Goal: Use online tool/utility: Utilize a website feature to perform a specific function

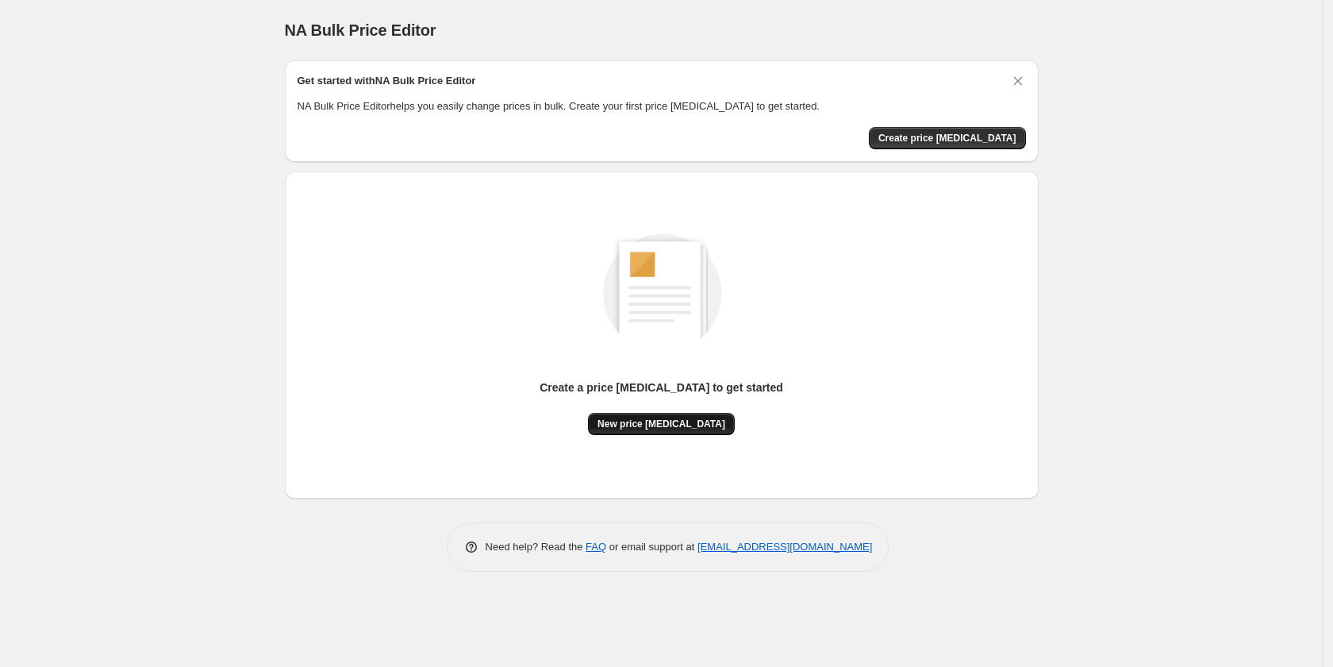
click at [665, 425] on span "New price [MEDICAL_DATA]" at bounding box center [661, 423] width 128 height 13
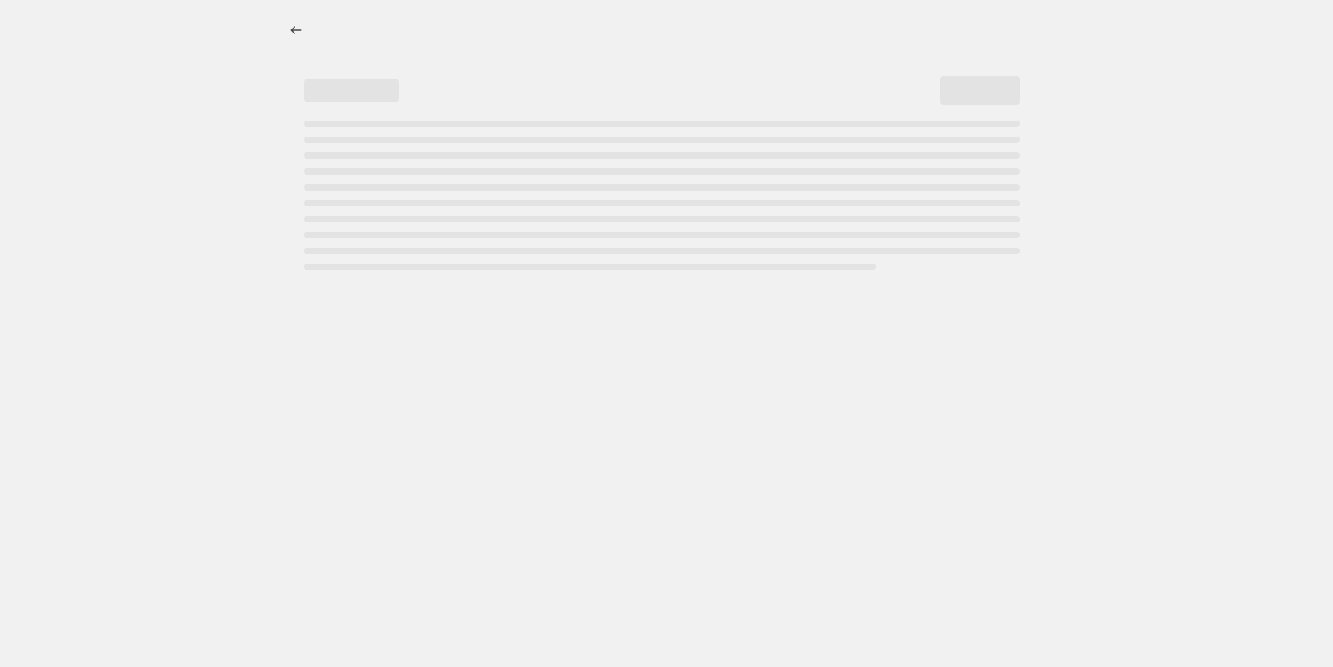
select select "percentage"
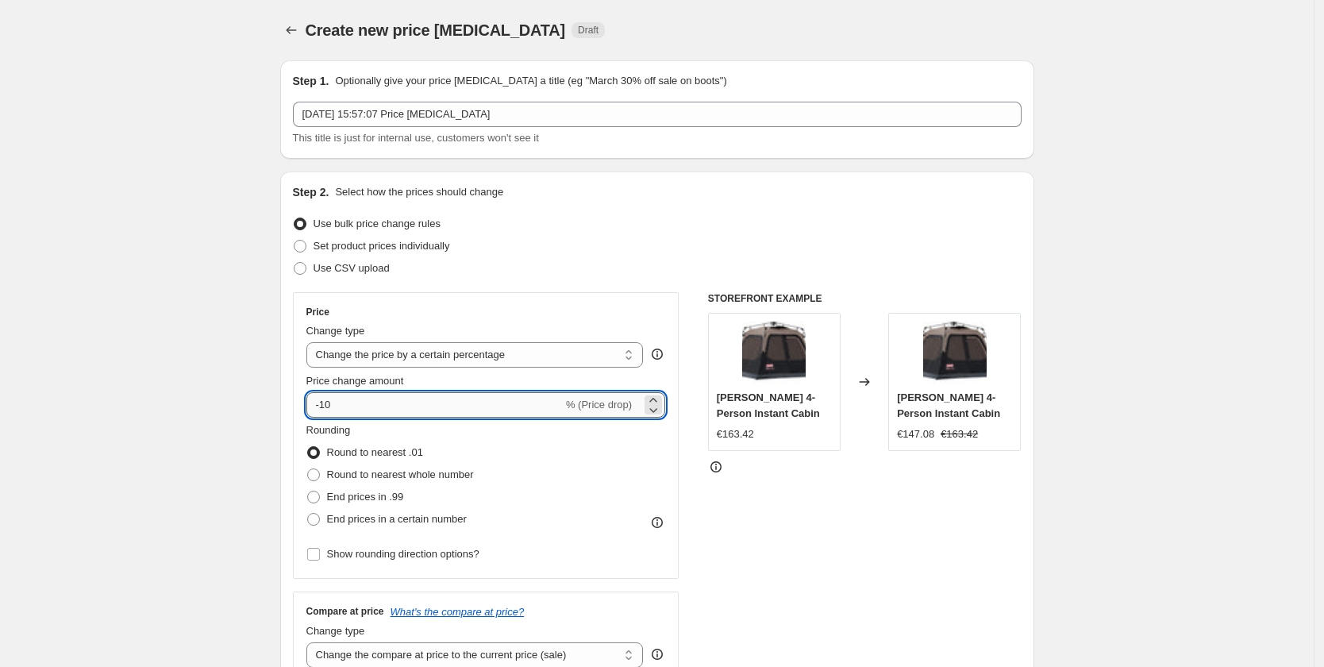
click at [329, 404] on input "-10" at bounding box center [434, 404] width 256 height 25
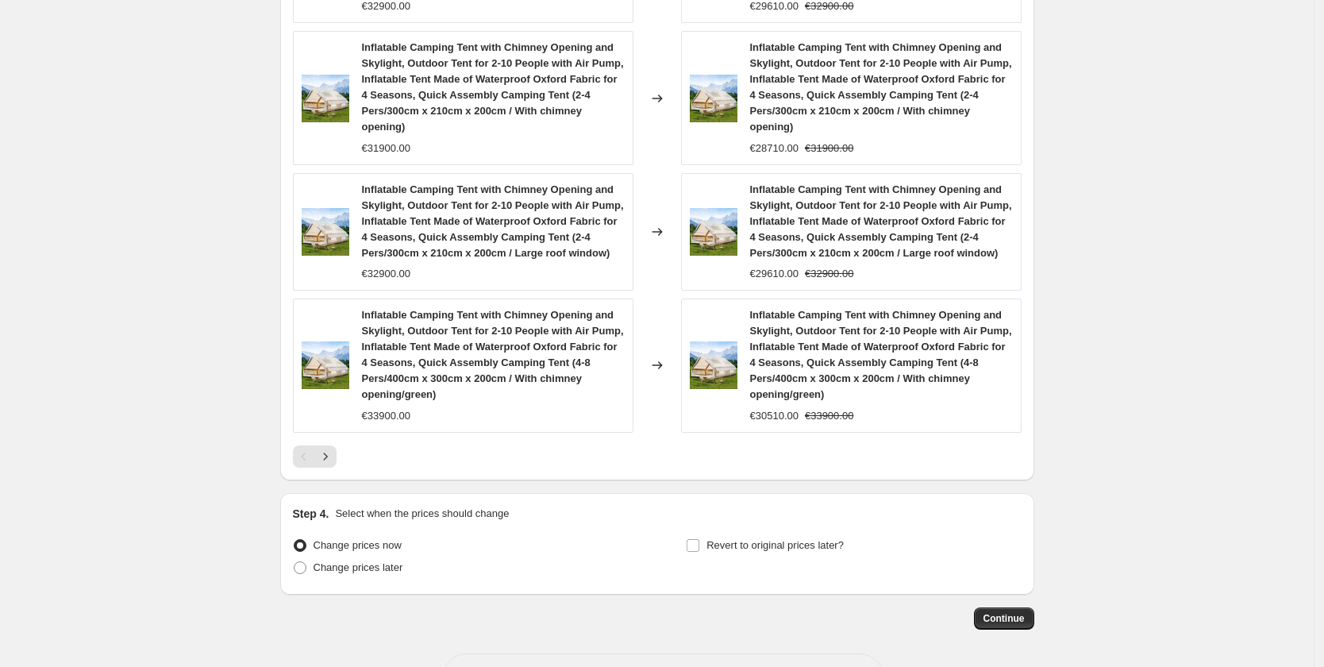
scroll to position [1195, 0]
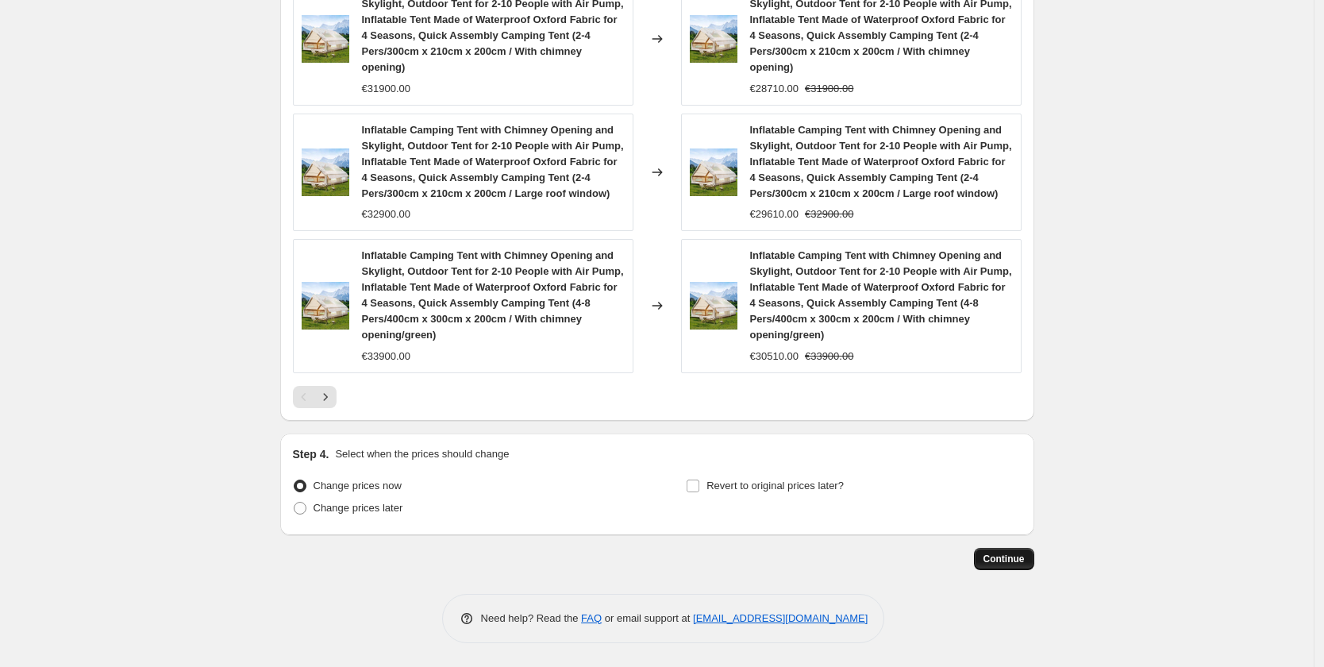
type input "-25"
click at [991, 561] on span "Continue" at bounding box center [1003, 558] width 41 height 13
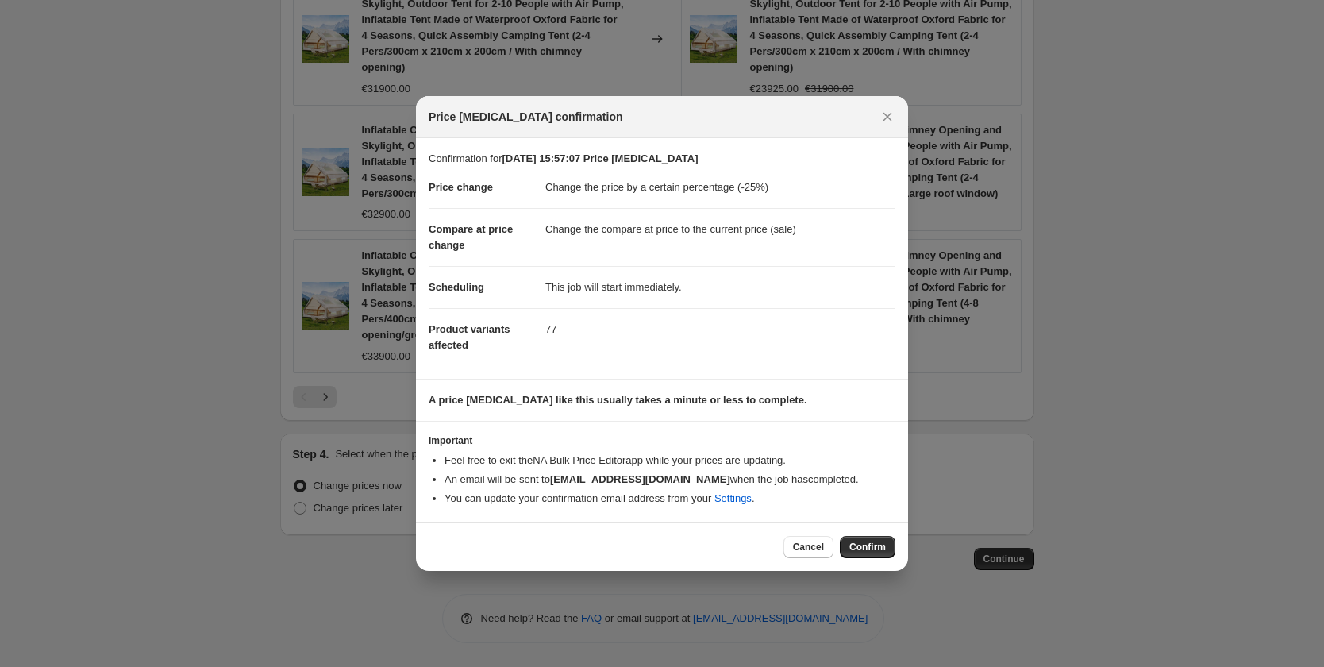
click at [869, 536] on div "Cancel Confirm" at bounding box center [662, 546] width 492 height 48
click at [876, 551] on span "Confirm" at bounding box center [867, 546] width 36 height 13
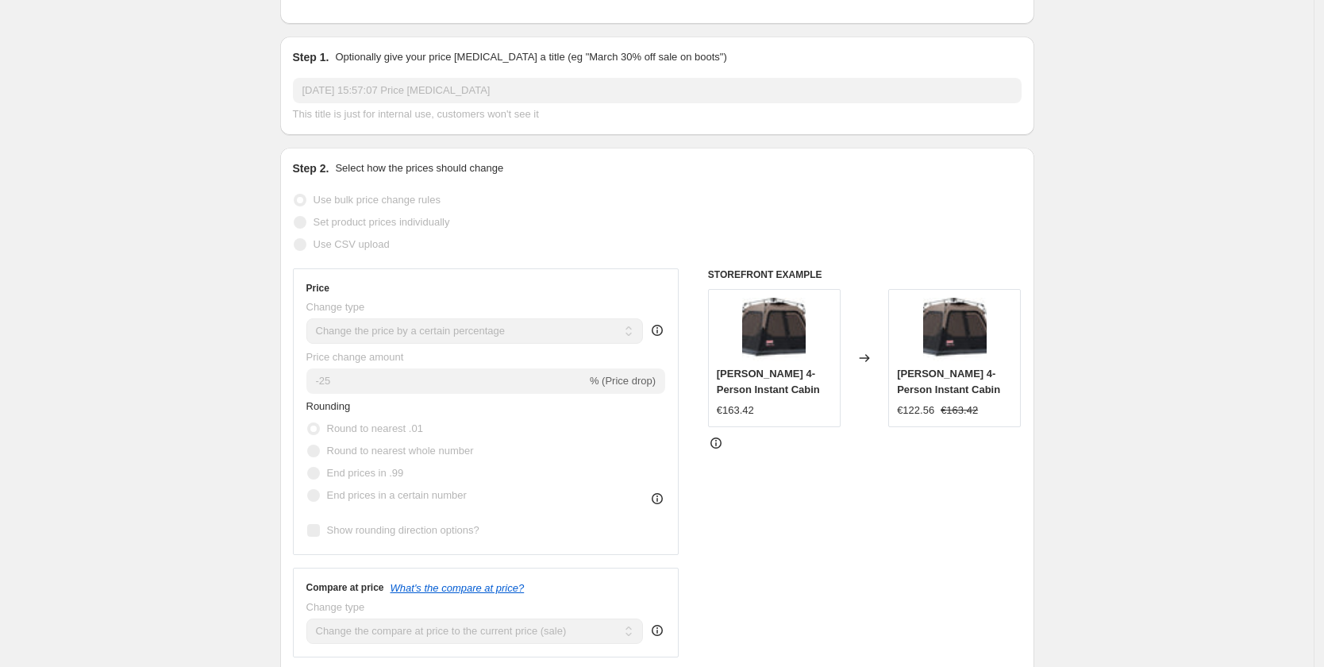
scroll to position [179, 0]
